Goal: Contribute content: Add original content to the website for others to see

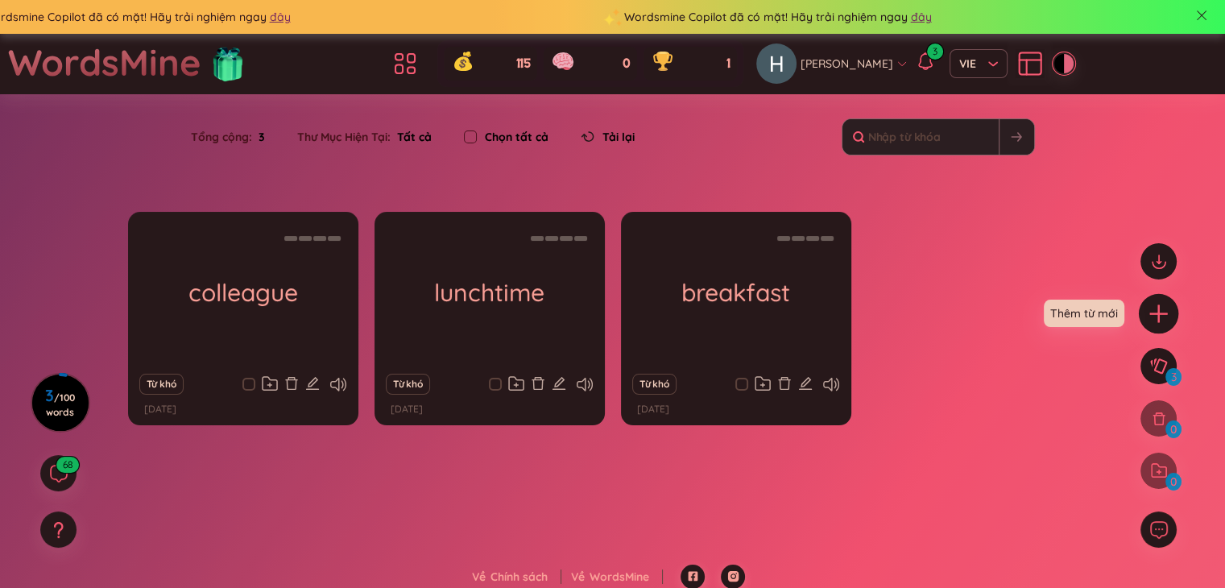
click at [1162, 309] on icon "plus" at bounding box center [1159, 314] width 23 height 23
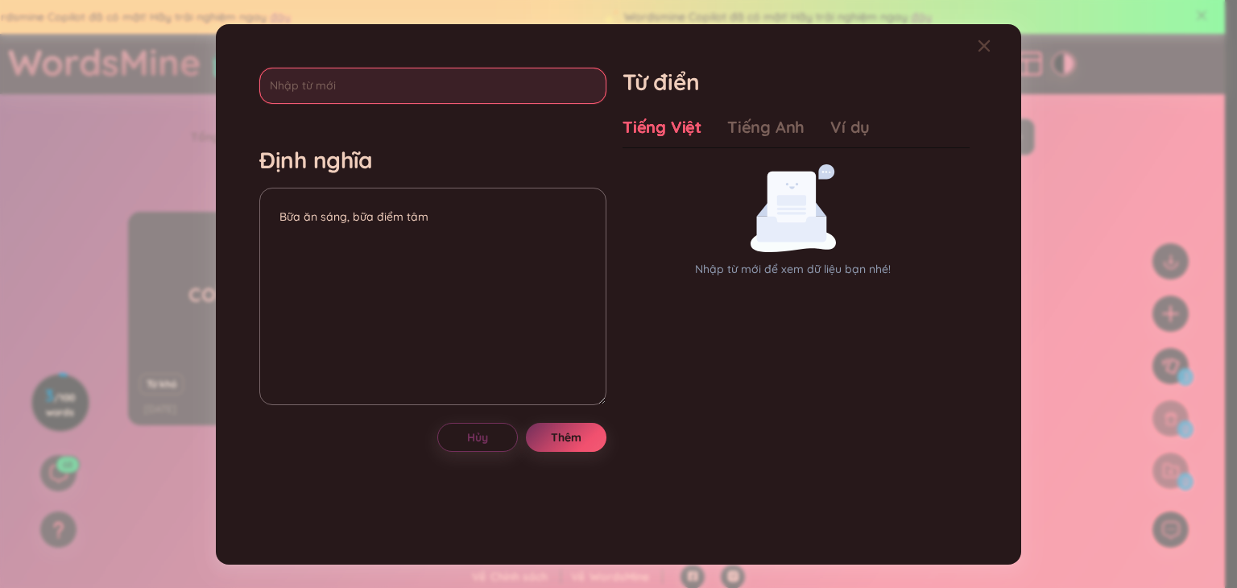
click at [322, 93] on input "text" at bounding box center [432, 86] width 347 height 36
type input "gas station"
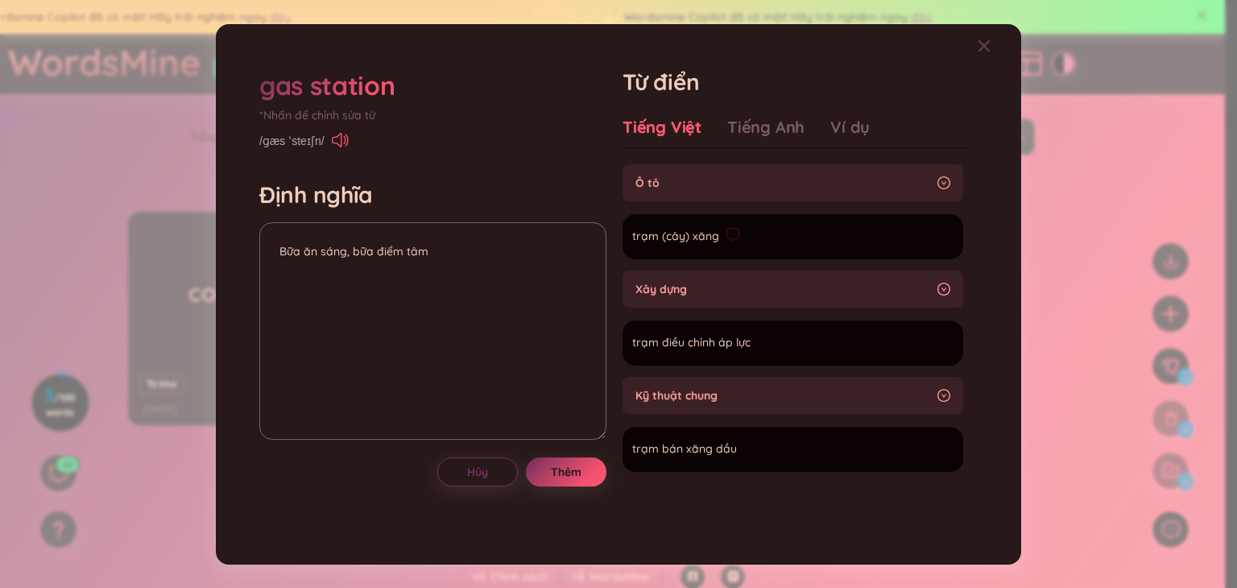
drag, startPoint x: 735, startPoint y: 230, endPoint x: 719, endPoint y: 239, distance: 18.8
click at [719, 239] on div "trạm (cây) xăng" at bounding box center [686, 236] width 108 height 19
drag, startPoint x: 627, startPoint y: 233, endPoint x: 719, endPoint y: 243, distance: 93.2
click at [719, 243] on li "trạm (cây) xăng Thêm" at bounding box center [793, 236] width 341 height 45
copy span "trạm (cây) xăng"
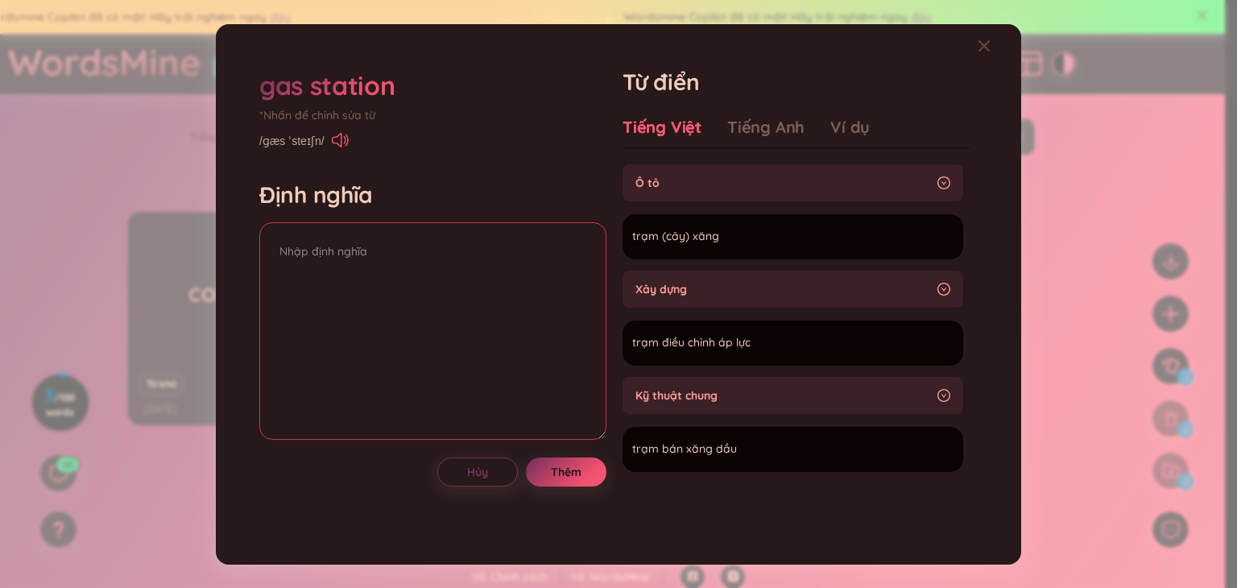
paste textarea "trạm (cây) xăng"
click at [383, 284] on textarea "trạm (cây) xăng" at bounding box center [432, 331] width 347 height 218
type textarea "trạm (cây) xăng"
click at [587, 471] on button "Thêm" at bounding box center [566, 472] width 81 height 29
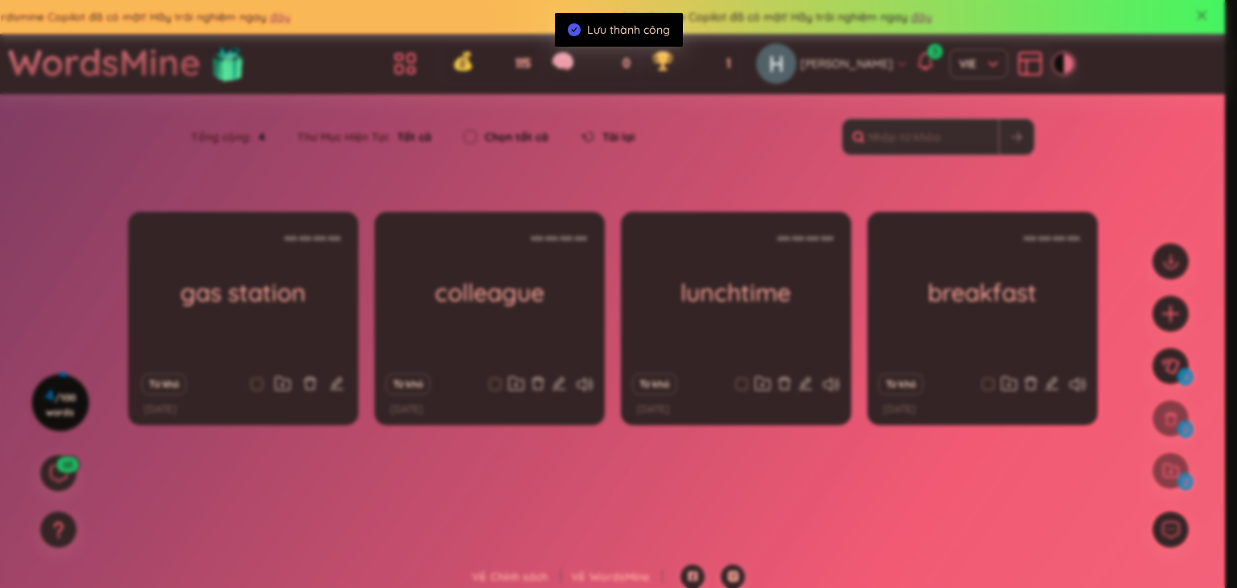
click at [1096, 273] on body "Wordsmine Copilot đã có mặt! Hãy trải nghiệm ngay đây Wordsmine Copilot đã có m…" at bounding box center [612, 294] width 1225 height 588
